Goal: Task Accomplishment & Management: Use online tool/utility

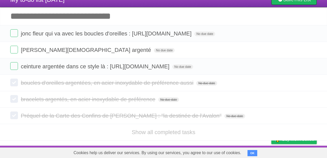
scroll to position [45, 0]
click at [154, 130] on link "Show all completed tasks" at bounding box center [164, 132] width 64 height 6
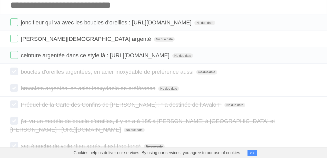
scroll to position [0, 0]
